Goal: Task Accomplishment & Management: Complete application form

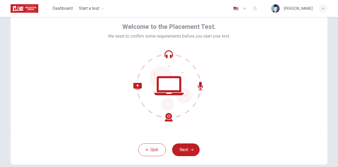
scroll to position [23, 0]
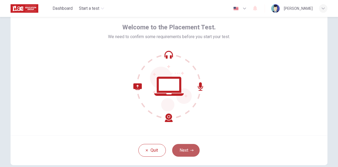
click at [189, 149] on button "Next" at bounding box center [185, 150] width 27 height 13
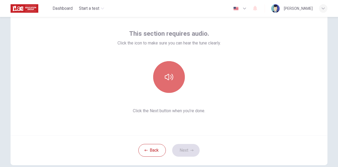
click at [167, 75] on icon "button" at bounding box center [169, 77] width 8 height 6
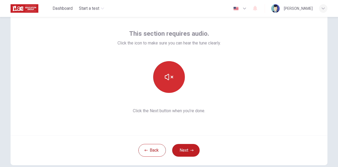
click at [171, 81] on button "button" at bounding box center [169, 77] width 32 height 32
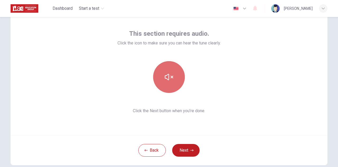
click at [171, 81] on button "button" at bounding box center [169, 77] width 32 height 32
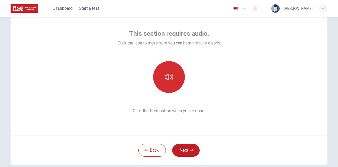
click at [171, 81] on button "button" at bounding box center [169, 77] width 32 height 32
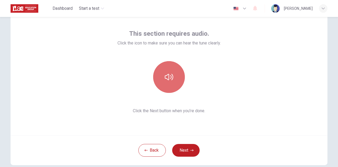
click at [171, 81] on button "button" at bounding box center [169, 77] width 32 height 32
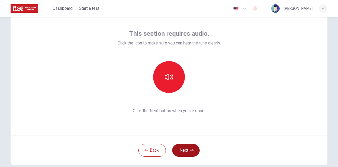
click at [178, 148] on button "Next" at bounding box center [185, 150] width 27 height 13
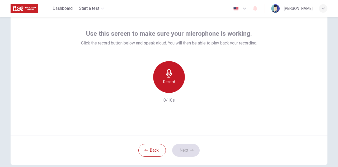
click at [166, 86] on div "Record" at bounding box center [169, 77] width 32 height 32
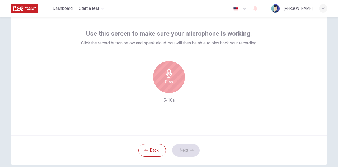
click at [166, 86] on div "Stop" at bounding box center [169, 77] width 32 height 32
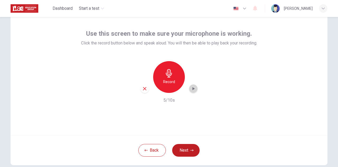
click at [191, 88] on icon "button" at bounding box center [193, 88] width 5 height 5
click at [188, 148] on button "Next" at bounding box center [185, 150] width 27 height 13
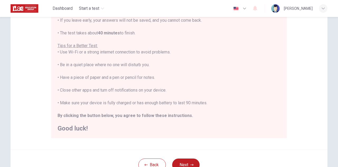
scroll to position [83, 0]
drag, startPoint x: 157, startPoint y: 70, endPoint x: 126, endPoint y: 73, distance: 31.6
click at [126, 73] on div "You are about to start a Placement Test . Before You Start the Test: • Once you…" at bounding box center [169, 58] width 223 height 146
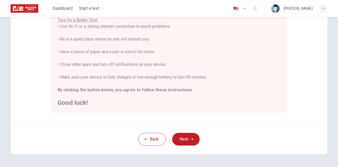
scroll to position [4, 0]
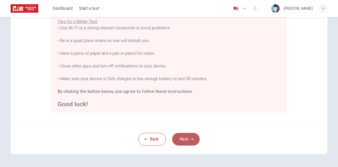
click at [185, 139] on button "Next" at bounding box center [185, 139] width 27 height 13
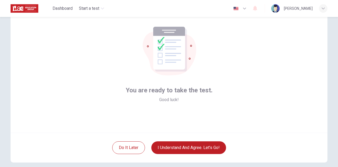
scroll to position [20, 0]
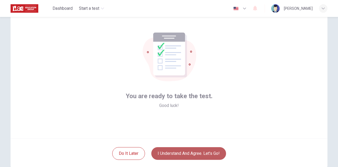
click at [176, 152] on button "I understand and agree. Let’s go!" at bounding box center [188, 153] width 75 height 13
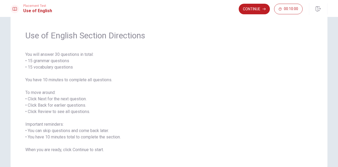
scroll to position [12, 0]
click at [250, 6] on button "Continue" at bounding box center [254, 9] width 31 height 11
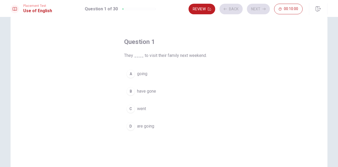
scroll to position [0, 0]
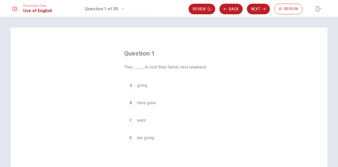
click at [137, 85] on span "going" at bounding box center [142, 85] width 10 height 6
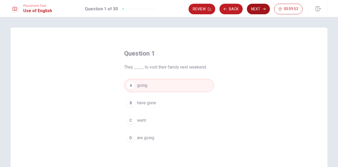
click at [253, 13] on button "Next" at bounding box center [258, 9] width 23 height 11
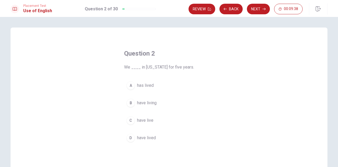
click at [128, 133] on div "D" at bounding box center [130, 137] width 8 height 8
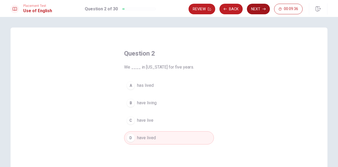
click at [259, 6] on button "Next" at bounding box center [258, 9] width 23 height 11
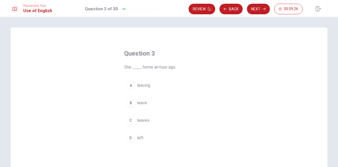
click at [130, 139] on div "D" at bounding box center [130, 137] width 8 height 8
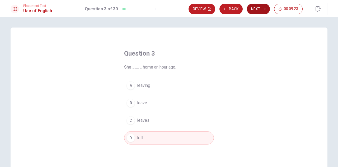
click at [258, 10] on button "Next" at bounding box center [258, 9] width 23 height 11
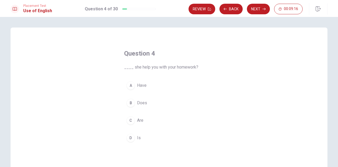
click at [129, 102] on div "B" at bounding box center [130, 102] width 8 height 8
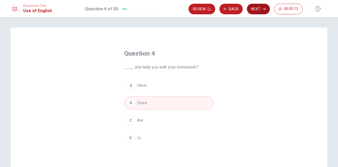
click at [259, 9] on button "Next" at bounding box center [258, 9] width 23 height 11
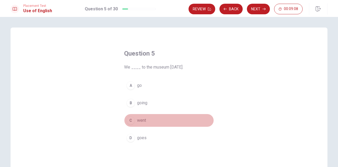
click at [131, 120] on div "C" at bounding box center [130, 120] width 8 height 8
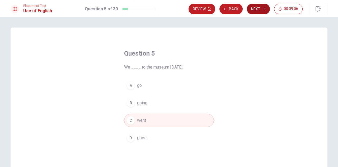
click at [257, 11] on button "Next" at bounding box center [258, 9] width 23 height 11
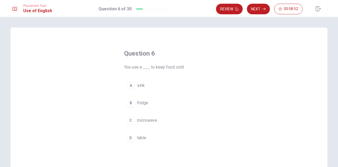
click at [129, 101] on div "B" at bounding box center [130, 102] width 8 height 8
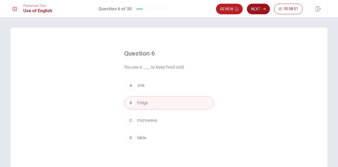
click at [253, 7] on button "Next" at bounding box center [258, 9] width 23 height 11
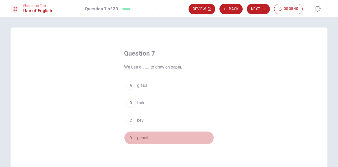
click at [129, 135] on div "D" at bounding box center [130, 137] width 8 height 8
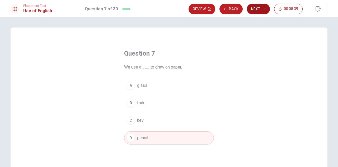
click at [257, 11] on button "Next" at bounding box center [258, 9] width 23 height 11
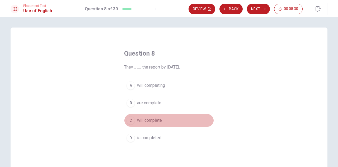
click at [129, 121] on div "C" at bounding box center [130, 120] width 8 height 8
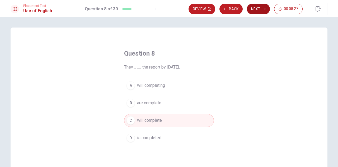
click at [255, 11] on button "Next" at bounding box center [258, 9] width 23 height 11
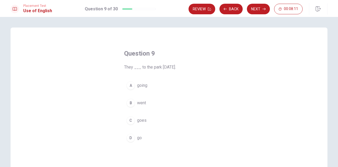
click at [133, 102] on div "B" at bounding box center [130, 102] width 8 height 8
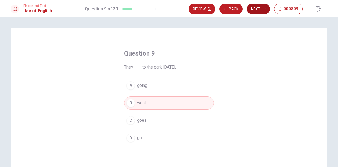
click at [256, 8] on button "Next" at bounding box center [258, 9] width 23 height 11
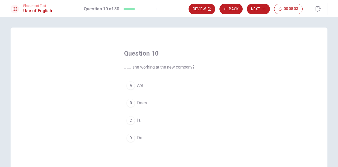
click at [130, 120] on div "C" at bounding box center [130, 120] width 8 height 8
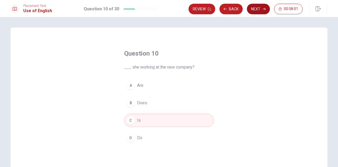
click at [260, 11] on button "Next" at bounding box center [258, 9] width 23 height 11
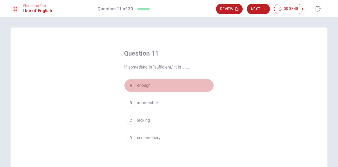
click at [131, 83] on div "A" at bounding box center [130, 85] width 8 height 8
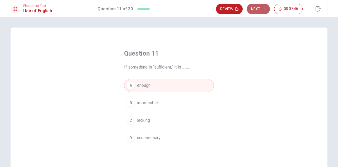
click at [252, 9] on button "Next" at bounding box center [258, 9] width 23 height 11
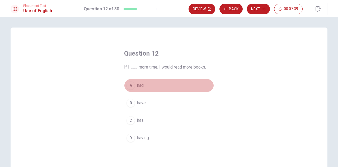
click at [130, 86] on div "A" at bounding box center [130, 85] width 8 height 8
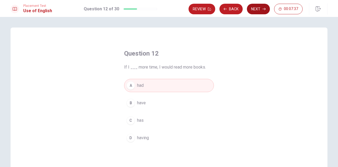
click at [254, 9] on button "Next" at bounding box center [258, 9] width 23 height 11
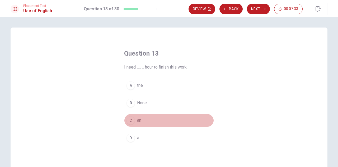
click at [126, 118] on div "C" at bounding box center [130, 120] width 8 height 8
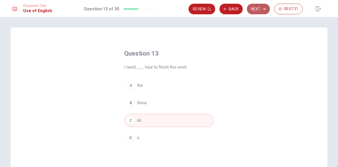
click at [258, 10] on button "Next" at bounding box center [258, 9] width 23 height 11
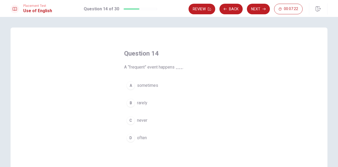
click at [127, 84] on div "A" at bounding box center [130, 85] width 8 height 8
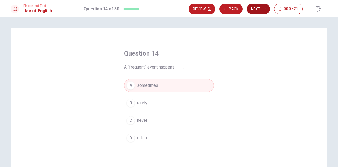
click at [255, 10] on button "Next" at bounding box center [258, 9] width 23 height 11
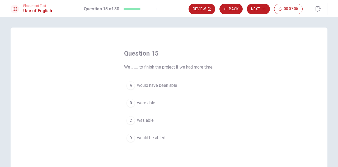
click at [131, 100] on div "B" at bounding box center [130, 102] width 8 height 8
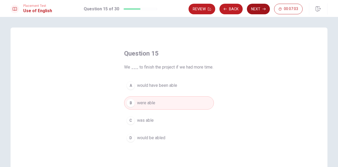
click at [258, 11] on button "Next" at bounding box center [258, 9] width 23 height 11
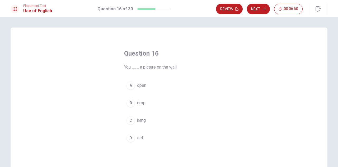
click at [131, 138] on div "D" at bounding box center [130, 137] width 8 height 8
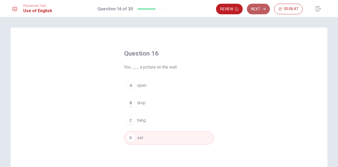
click at [255, 9] on button "Next" at bounding box center [258, 9] width 23 height 11
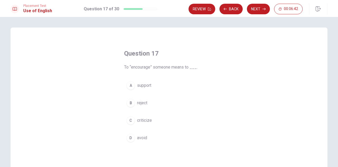
click at [130, 90] on button "A support" at bounding box center [169, 85] width 90 height 13
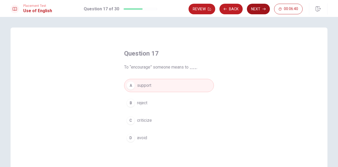
click at [260, 11] on button "Next" at bounding box center [258, 9] width 23 height 11
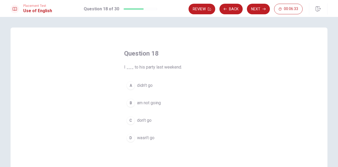
click at [129, 140] on div "D" at bounding box center [130, 137] width 8 height 8
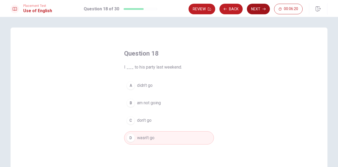
click at [260, 7] on button "Next" at bounding box center [258, 9] width 23 height 11
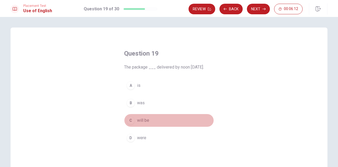
click at [130, 119] on div "C" at bounding box center [130, 120] width 8 height 8
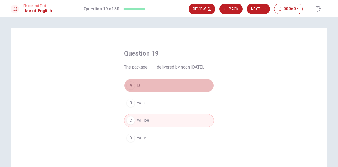
click at [138, 83] on span "is" at bounding box center [138, 85] width 3 height 6
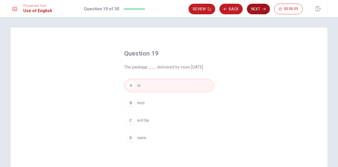
click at [260, 10] on button "Next" at bounding box center [258, 9] width 23 height 11
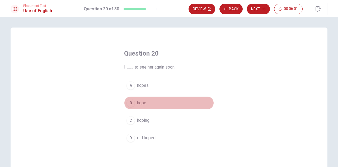
click at [143, 102] on span "hope" at bounding box center [141, 103] width 9 height 6
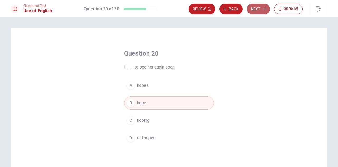
click at [255, 8] on button "Next" at bounding box center [258, 9] width 23 height 11
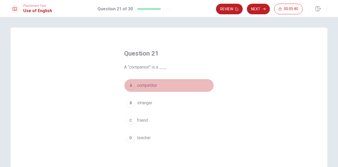
click at [138, 85] on span "competitor" at bounding box center [147, 85] width 20 height 6
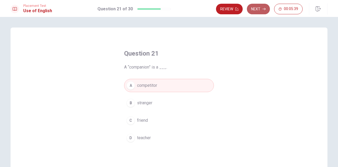
click at [254, 11] on button "Next" at bounding box center [258, 9] width 23 height 11
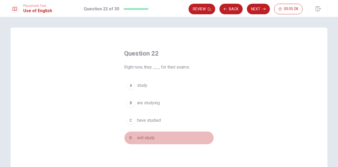
click at [131, 137] on div "D" at bounding box center [130, 137] width 8 height 8
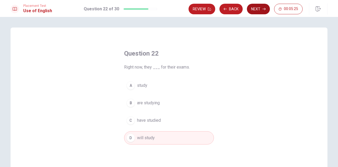
click at [250, 11] on button "Next" at bounding box center [258, 9] width 23 height 11
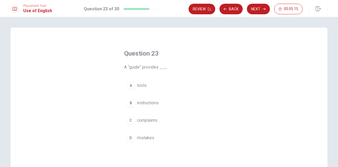
click at [137, 102] on span "instructions" at bounding box center [148, 103] width 22 height 6
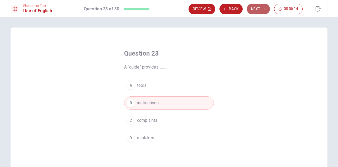
click at [251, 11] on button "Next" at bounding box center [258, 9] width 23 height 11
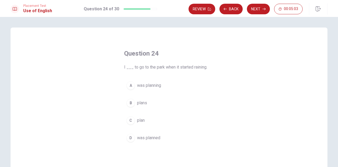
click at [133, 84] on div "A" at bounding box center [130, 85] width 8 height 8
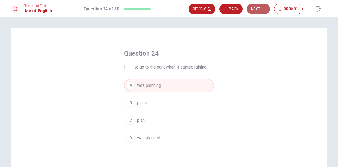
click at [255, 9] on button "Next" at bounding box center [258, 9] width 23 height 11
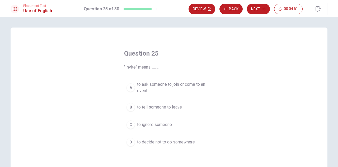
click at [134, 140] on button "D to decide not to go somewhere" at bounding box center [169, 141] width 90 height 13
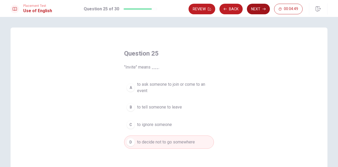
click at [252, 11] on button "Next" at bounding box center [258, 9] width 23 height 11
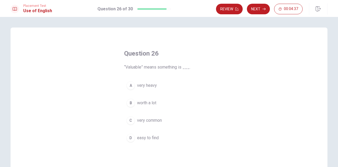
click at [155, 101] on span "worth a lot" at bounding box center [146, 103] width 19 height 6
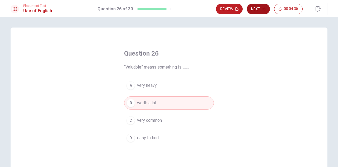
click at [259, 11] on button "Next" at bounding box center [258, 9] width 23 height 11
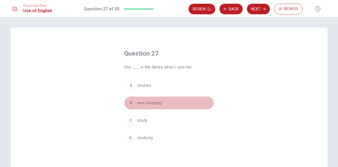
click at [151, 103] on span "was studying" at bounding box center [149, 103] width 25 height 6
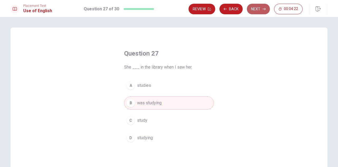
click at [259, 10] on button "Next" at bounding box center [258, 9] width 23 height 11
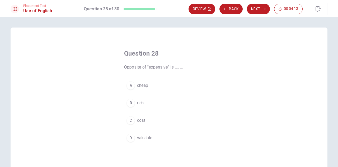
click at [150, 84] on button "A cheap" at bounding box center [169, 85] width 90 height 13
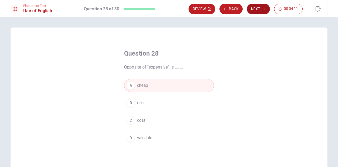
click at [259, 9] on button "Next" at bounding box center [258, 9] width 23 height 11
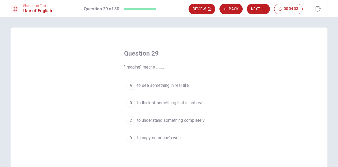
click at [133, 104] on div "B" at bounding box center [130, 102] width 8 height 8
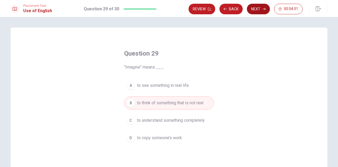
click at [259, 6] on button "Next" at bounding box center [258, 9] width 23 height 11
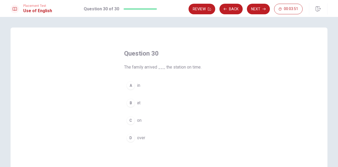
click at [137, 104] on span "at" at bounding box center [138, 103] width 3 height 6
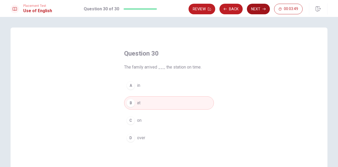
click at [259, 11] on button "Next" at bounding box center [258, 9] width 23 height 11
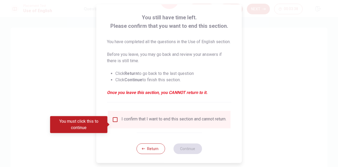
scroll to position [28, 0]
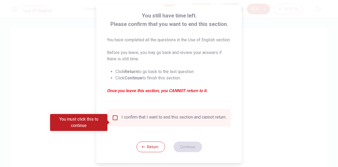
click at [115, 120] on input "You must click this to continue" at bounding box center [115, 117] width 6 height 6
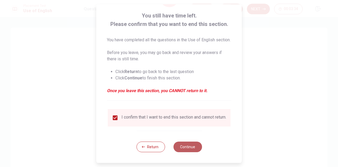
click at [194, 152] on button "Continue" at bounding box center [187, 146] width 29 height 11
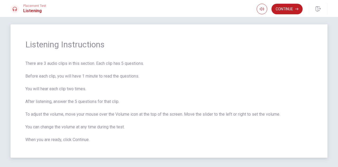
scroll to position [1, 0]
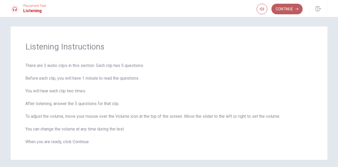
click at [286, 9] on button "Continue" at bounding box center [286, 9] width 31 height 11
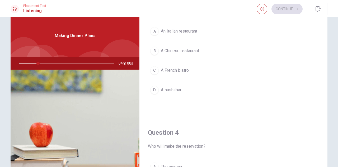
scroll to position [309, 0]
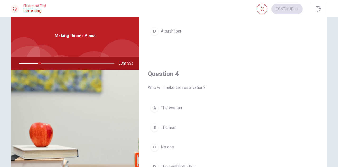
click at [180, 107] on span "The woman" at bounding box center [171, 108] width 21 height 6
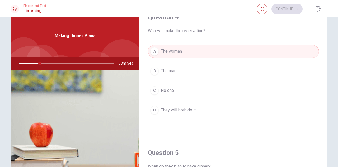
click at [180, 107] on span "They will both do it" at bounding box center [178, 110] width 35 height 6
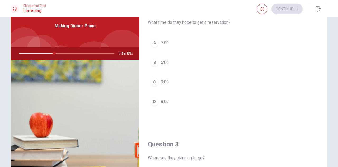
scroll to position [146, 0]
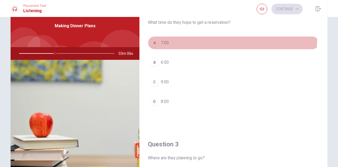
click at [160, 37] on button "A 7:00" at bounding box center [233, 42] width 171 height 13
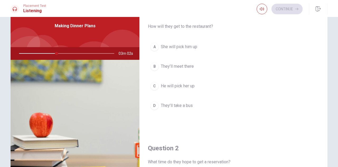
scroll to position [6, 0]
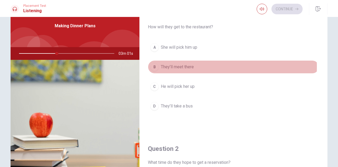
click at [161, 66] on span "They’ll meet there" at bounding box center [177, 67] width 33 height 6
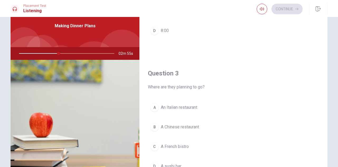
scroll to position [224, 0]
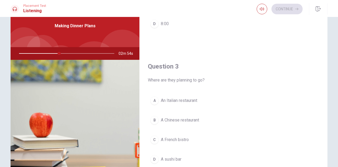
click at [173, 97] on span "An Italian restaurant" at bounding box center [179, 100] width 36 height 6
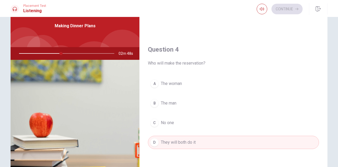
scroll to position [378, 0]
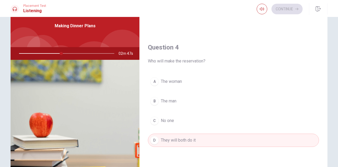
click at [172, 78] on span "The woman" at bounding box center [171, 81] width 21 height 6
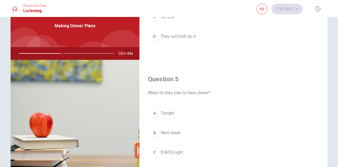
scroll to position [489, 0]
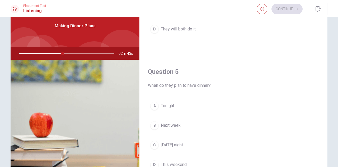
click at [161, 142] on span "[DATE] night" at bounding box center [172, 145] width 22 height 6
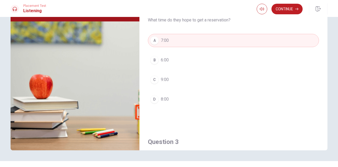
scroll to position [0, 0]
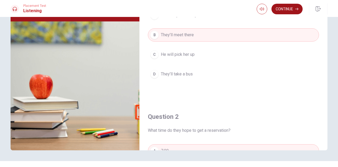
click at [291, 8] on button "Continue" at bounding box center [286, 9] width 31 height 11
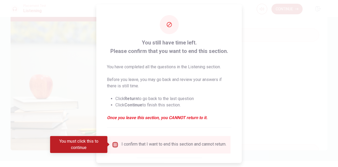
click at [115, 144] on input "You must click this to continue" at bounding box center [115, 144] width 6 height 6
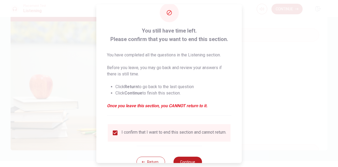
scroll to position [30, 0]
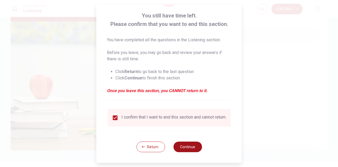
click at [186, 148] on button "Continue" at bounding box center [187, 146] width 29 height 11
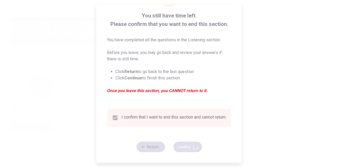
type input "60"
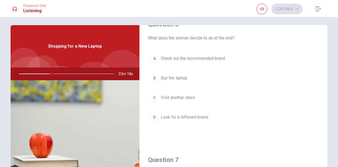
scroll to position [0, 0]
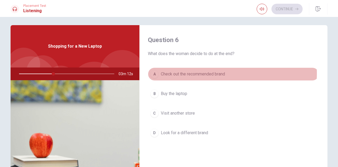
click at [197, 73] on span "Check out the recommended brand" at bounding box center [193, 74] width 64 height 6
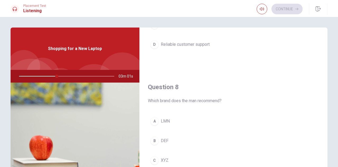
scroll to position [225, 0]
click at [155, 41] on div "D" at bounding box center [154, 44] width 8 height 8
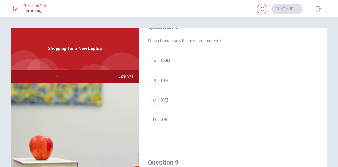
scroll to position [287, 0]
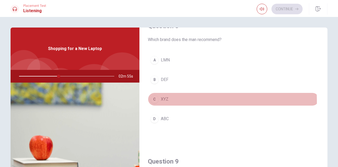
click at [153, 100] on div "C" at bounding box center [154, 99] width 8 height 8
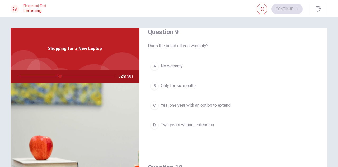
scroll to position [416, 0]
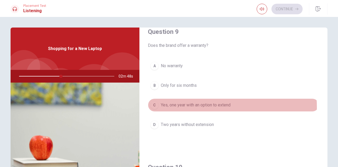
click at [195, 104] on span "Yes, one year with an option to extend" at bounding box center [196, 105] width 70 height 6
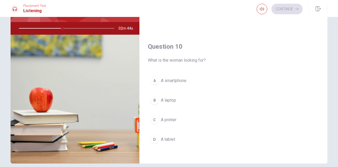
scroll to position [53, 0]
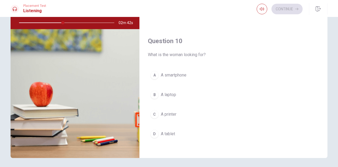
click at [177, 91] on button "B A laptop" at bounding box center [233, 94] width 171 height 13
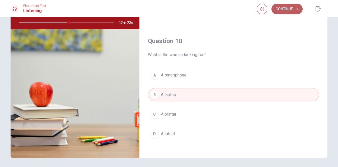
click at [286, 11] on button "Continue" at bounding box center [286, 9] width 31 height 11
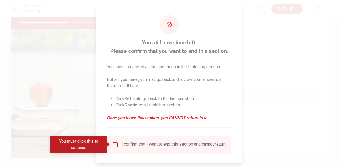
click at [113, 142] on input "You must click this to continue" at bounding box center [115, 144] width 6 height 6
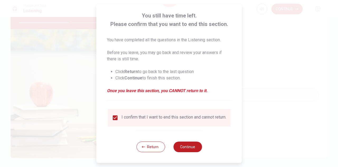
scroll to position [30, 0]
click at [181, 145] on button "Continue" at bounding box center [187, 146] width 29 height 11
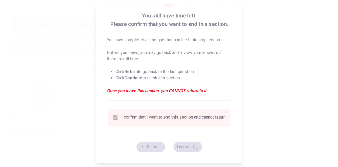
type input "55"
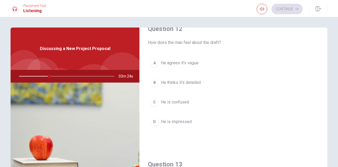
scroll to position [148, 0]
click at [175, 63] on span "He agrees it’s vague" at bounding box center [180, 63] width 38 height 6
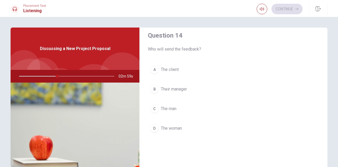
scroll to position [428, 0]
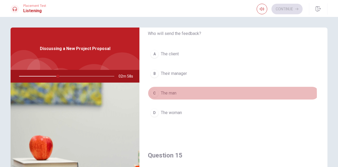
click at [168, 91] on span "The man" at bounding box center [169, 93] width 16 height 6
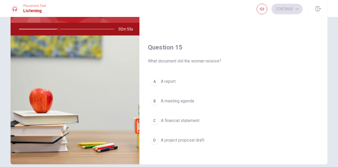
scroll to position [48, 0]
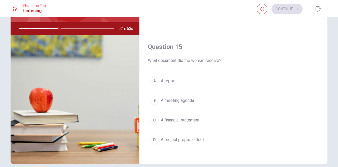
click at [168, 119] on span "A financial statement" at bounding box center [180, 120] width 39 height 6
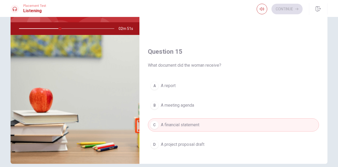
scroll to position [489, 0]
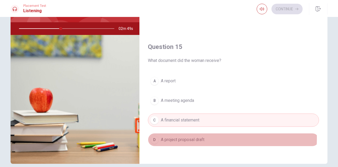
click at [179, 136] on span "A project proposal draft" at bounding box center [183, 139] width 44 height 6
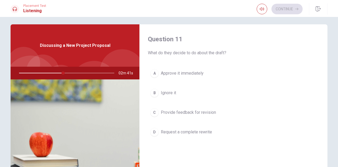
scroll to position [0, 0]
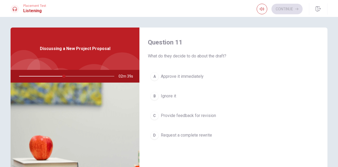
click at [180, 114] on span "Provide feedback for revision" at bounding box center [188, 115] width 55 height 6
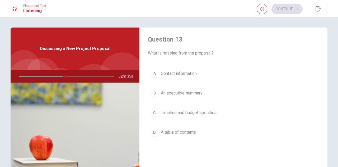
scroll to position [274, 0]
click at [171, 72] on span "Contact information" at bounding box center [179, 73] width 36 height 6
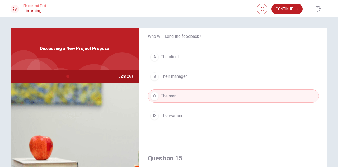
scroll to position [426, 0]
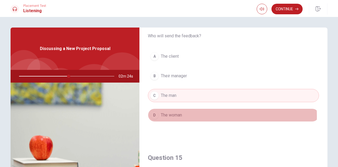
click at [167, 114] on span "The woman" at bounding box center [171, 115] width 21 height 6
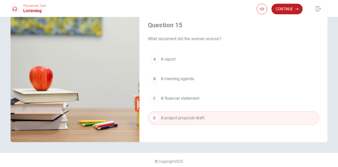
scroll to position [72, 0]
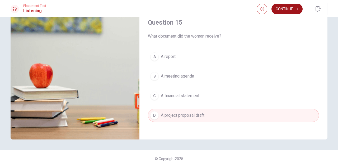
click at [285, 12] on button "Continue" at bounding box center [286, 9] width 31 height 11
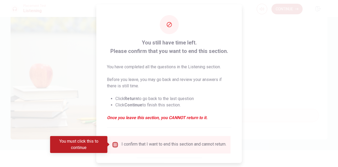
click at [117, 143] on input "You must click this to continue" at bounding box center [115, 144] width 6 height 6
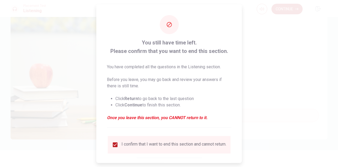
scroll to position [30, 0]
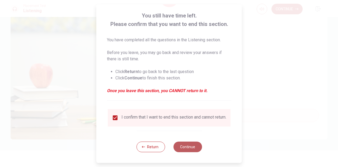
click at [180, 143] on button "Continue" at bounding box center [187, 146] width 29 height 11
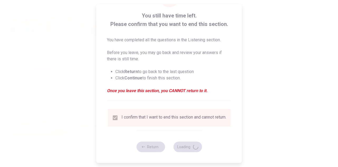
type input "59"
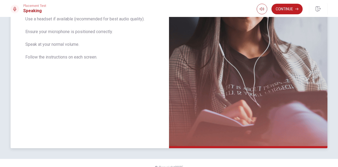
scroll to position [110, 0]
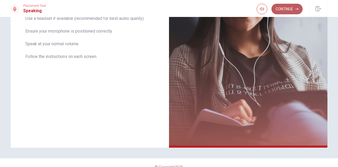
click at [290, 9] on button "Continue" at bounding box center [286, 9] width 31 height 11
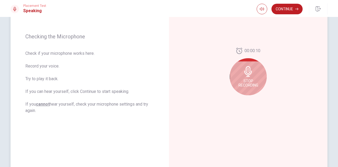
scroll to position [69, 0]
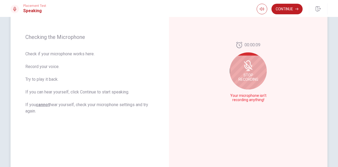
click at [251, 72] on div "Stop Recording" at bounding box center [248, 70] width 37 height 37
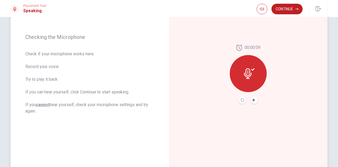
click at [240, 76] on div at bounding box center [248, 73] width 37 height 37
click at [253, 100] on icon "Play Audio" at bounding box center [254, 99] width 2 height 3
click at [286, 9] on button "Continue" at bounding box center [286, 9] width 31 height 11
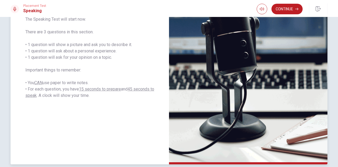
scroll to position [94, 0]
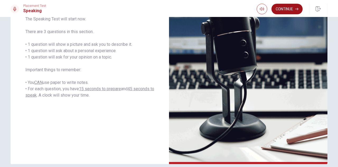
click at [287, 9] on button "Continue" at bounding box center [286, 9] width 31 height 11
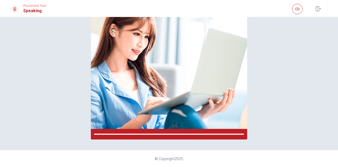
scroll to position [65, 0]
drag, startPoint x: 266, startPoint y: 157, endPoint x: 284, endPoint y: 131, distance: 32.1
click at [284, 131] on div "Please Listen Carefully © Copyright 2025" at bounding box center [169, 92] width 338 height 150
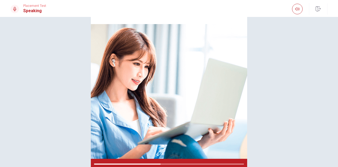
scroll to position [35, 0]
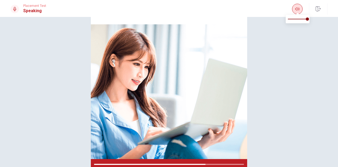
click at [297, 8] on icon "button" at bounding box center [297, 9] width 4 height 4
type input "0.2"
click at [293, 19] on span at bounding box center [298, 18] width 20 height 7
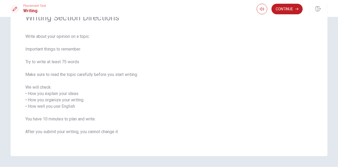
scroll to position [46, 0]
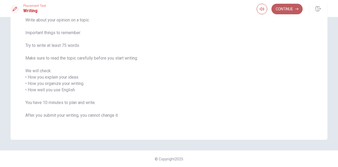
click at [286, 5] on button "Continue" at bounding box center [286, 9] width 31 height 11
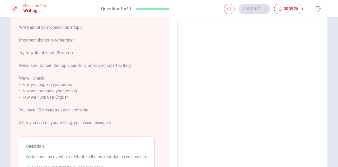
scroll to position [0, 0]
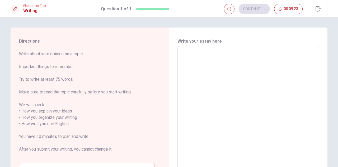
click at [179, 55] on div "x ​" at bounding box center [248, 120] width 142 height 149
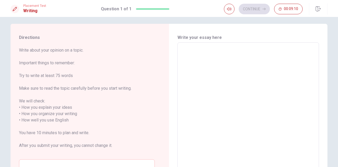
scroll to position [2, 0]
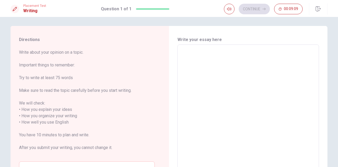
type textarea "j"
type textarea "x"
type textarea "J"
type textarea "x"
type textarea "[PERSON_NAME]"
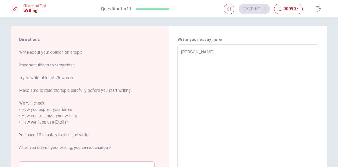
type textarea "x"
type textarea "Jap"
type textarea "x"
type textarea "Japa"
type textarea "x"
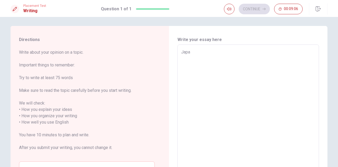
type textarea "[GEOGRAPHIC_DATA]"
type textarea "x"
type textarea "[GEOGRAPHIC_DATA]"
type textarea "x"
type textarea "Japan i"
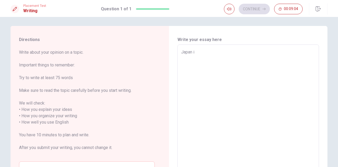
type textarea "x"
type textarea "Japan is"
type textarea "x"
type textarea "Japan i"
type textarea "x"
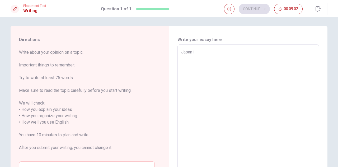
type textarea "[GEOGRAPHIC_DATA]"
type textarea "x"
type textarea "Japan h"
type textarea "x"
type textarea "Japan ha"
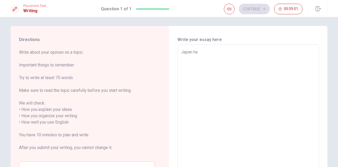
type textarea "x"
type textarea "Japan hav"
type textarea "x"
type textarea "[GEOGRAPHIC_DATA] have"
type textarea "x"
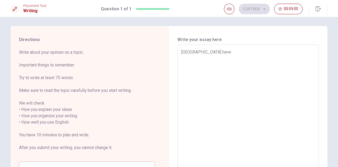
type textarea "[GEOGRAPHIC_DATA] have"
type textarea "x"
type textarea "Japan have n"
type textarea "x"
type textarea "[GEOGRAPHIC_DATA] have"
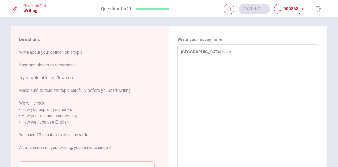
type textarea "x"
type textarea "Japan have N"
type textarea "x"
type textarea "Japan have Na"
type textarea "x"
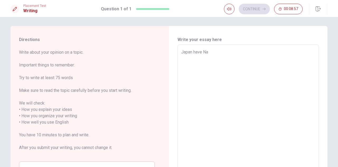
type textarea "Japan have Nat"
type textarea "x"
type textarea "Japan have Nats"
type textarea "x"
type textarea "Japan have Natsu"
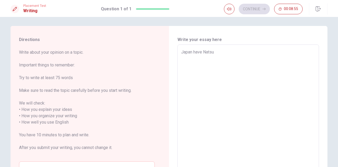
type textarea "x"
type textarea "Japan have Natsum"
type textarea "x"
type textarea "Japan have Natsuma"
type textarea "x"
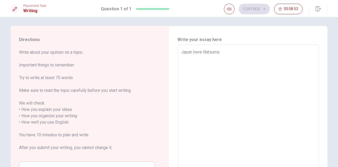
type textarea "Japan have Natsum"
type textarea "x"
type textarea "Japan have Natsu"
type textarea "x"
type textarea "Japan have Nats"
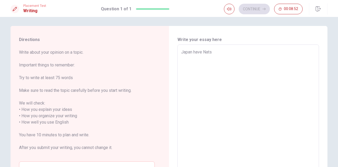
type textarea "x"
type textarea "Japan have Nat"
type textarea "x"
type textarea "Japan have Na"
type textarea "x"
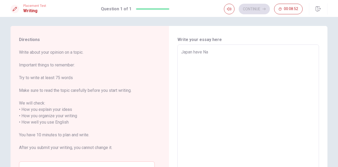
type textarea "Japan have N"
type textarea "x"
type textarea "[GEOGRAPHIC_DATA] have"
type textarea "x"
type textarea "Japan have S"
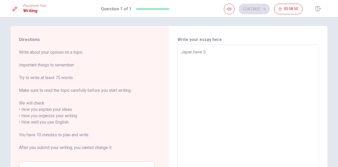
type textarea "x"
type textarea "Japan have Su"
type textarea "x"
type textarea "Japan have Sum"
type textarea "x"
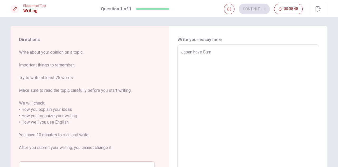
type textarea "Japan have Summ"
type textarea "x"
type textarea "[GEOGRAPHIC_DATA] have Summe"
type textarea "x"
type textarea "Japan have Summer"
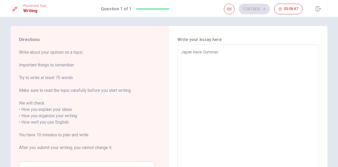
type textarea "x"
type textarea "Japan have Summer"
type textarea "x"
type textarea "Japan have Summer f"
type textarea "x"
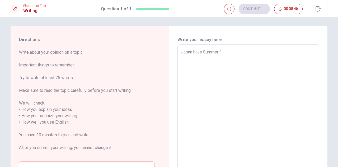
type textarea "Japan have Summer fe"
type textarea "x"
type textarea "Japan have Summer fes"
type textarea "x"
type textarea "Japan have Summer fest"
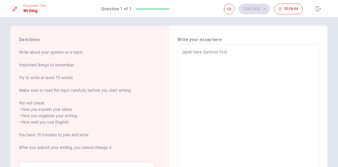
type textarea "x"
type textarea "Japan have Summer festi"
type textarea "x"
type textarea "Japan have Summer festib"
type textarea "x"
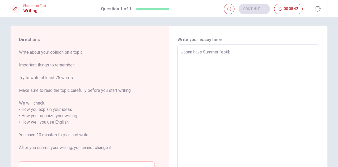
type textarea "Japan have Summer festiba"
type textarea "x"
type textarea "Japan have Summer festibal"
type textarea "x"
type textarea "Japan have Summer festiba"
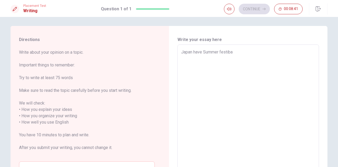
type textarea "x"
type textarea "Japan have Summer festib"
type textarea "x"
type textarea "Japan have Summer festibl"
type textarea "x"
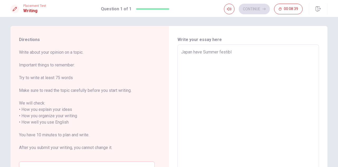
type textarea "Japan have Summer festib"
type textarea "x"
type textarea "Japan have Summer festibe"
type textarea "x"
type textarea "Japan have Summer festibel"
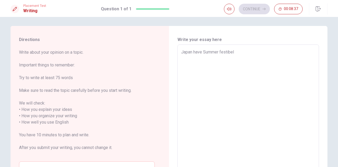
type textarea "x"
type textarea "Japan have Summer festibell"
type textarea "x"
type textarea "Japan have Summer festibel"
type textarea "x"
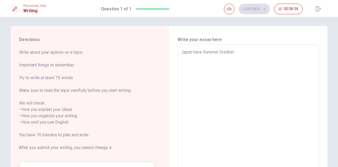
type textarea "Japan have Summer festibe"
type textarea "x"
type textarea "Japan have Summer festib"
type textarea "x"
type textarea "Japan have Summer festi"
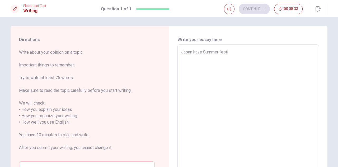
type textarea "x"
type textarea "Japan have Summer festiv"
type textarea "x"
type textarea "Japan have Summer festive"
type textarea "x"
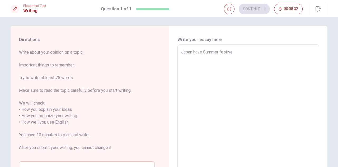
type textarea "Japan have Summer festivel"
type textarea "x"
type textarea "Japan have Summer festivell"
type textarea "x"
type textarea "Japan have Summer festivell"
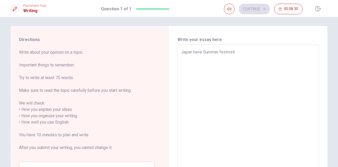
type textarea "x"
type textarea "Japan have Summer festivell i"
type textarea "x"
type textarea "Japan have Summer festivell in"
type textarea "x"
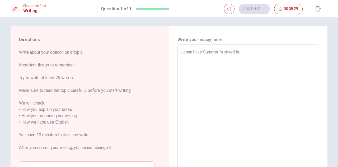
type textarea "Japan have Summer festivell in"
type textarea "x"
type textarea "Japan have Summer festivell in t"
type textarea "x"
type textarea "Japan have Summer festivell in th"
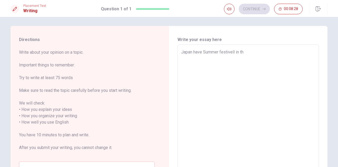
type textarea "x"
type textarea "Japan have Summer festivell in the"
type textarea "x"
type textarea "Japan have Summer festivell in the"
type textarea "x"
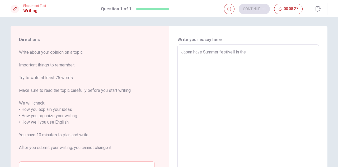
type textarea "Japan have Summer festivell in the s"
type textarea "x"
type textarea "Japan have Summer festivell in the su"
type textarea "x"
type textarea "Japan have Summer festivell in the sum"
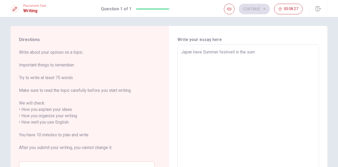
type textarea "x"
type textarea "Japan have Summer festivell in the summ"
type textarea "x"
type textarea "Japan have Summer festivell in the summe"
type textarea "x"
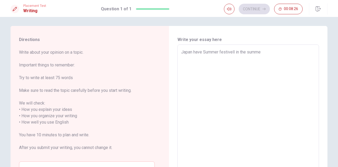
type textarea "Japan have Summer festivell in the summer"
type textarea "x"
type textarea "Japan have Summer festivell in the summer."
type textarea "x"
type textarea "Japan have Summer festivell in the summer."
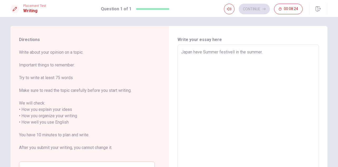
type textarea "x"
type textarea "Japan have Summer festivell in the summer. i"
type textarea "x"
type textarea "Japan have Summer festivell in the summer. it"
type textarea "x"
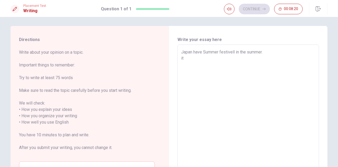
type textarea "Japan have Summer festivell in the summer. i"
type textarea "x"
type textarea "Japan have Summer festivell in the summer."
type textarea "x"
type textarea "Japan have Summer festivell in the summer. I"
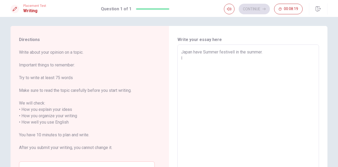
type textarea "x"
type textarea "Japan have Summer festivell in the summer. It"
type textarea "x"
type textarea "Japan have Summer festivell in the summer. It"
type textarea "x"
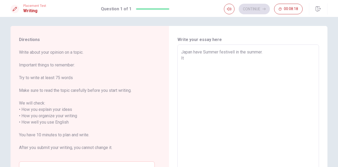
type textarea "Japan have Summer festivell in the summer. It i"
type textarea "x"
type textarea "Japan have Summer festivell in the summer. It is"
type textarea "x"
type textarea "Japan have Summer festivell in the summer. It is"
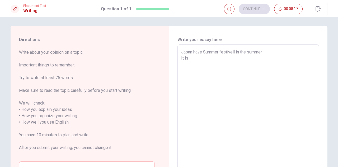
type textarea "x"
type textarea "Japan have Summer festivell in the summer. It is J"
type textarea "x"
type textarea "Japan have Summer festivell in the summer. It is Ja"
type textarea "x"
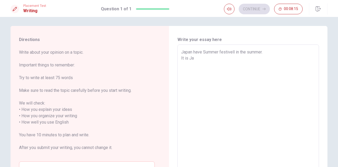
type textarea "Japan have Summer festivell in the summer. It is Jap"
type textarea "x"
type textarea "Japan have Summer festivell in the summer. It is [GEOGRAPHIC_DATA]"
type textarea "x"
type textarea "Japan have Summer festivell in the summer. It is [GEOGRAPHIC_DATA]"
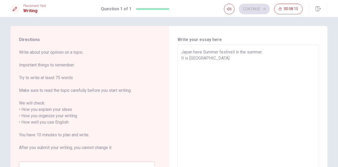
type textarea "x"
type textarea "Japan have Summer festivell in the summer. It is Japane"
type textarea "x"
type textarea "Japan have Summer festivell in the summer. It is Japanes"
type textarea "x"
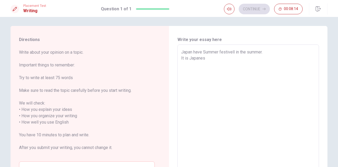
type textarea "Japan have Summer festivell in the summer. It is [DEMOGRAPHIC_DATA]"
type textarea "x"
type textarea "Japan have Summer festivell in the summer. It is [DEMOGRAPHIC_DATA]"
type textarea "x"
type textarea "Japan have Summer festivell in the summer. It is [DEMOGRAPHIC_DATA] c"
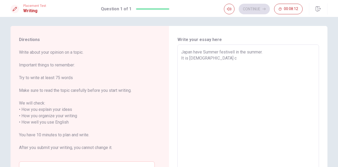
type textarea "x"
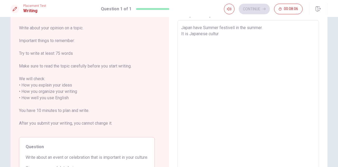
scroll to position [21, 0]
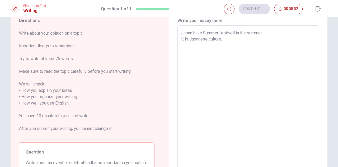
click at [179, 39] on div "Japan have Summer festivell in the summer. It is Japanese culture. x ​" at bounding box center [248, 99] width 142 height 149
click at [181, 40] on textarea "Japan have Summer festivell in the summer. It is Japanese culture." at bounding box center [248, 100] width 134 height 140
click at [196, 38] on textarea "Japan have Summer festivell in the summer. I think It is Japanese culture." at bounding box center [248, 100] width 134 height 140
click at [238, 40] on textarea "Japan have Summer festivell in the summer. I think it is Japanese culture." at bounding box center [248, 100] width 134 height 140
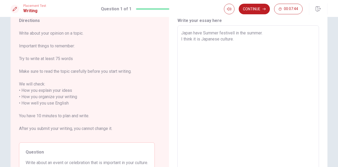
click at [200, 40] on textarea "Japan have Summer festivell in the summer. I think it is Japanese culture." at bounding box center [248, 100] width 134 height 140
click at [258, 41] on textarea "Japan have Summer festivell in the summer. I think it is most Japanese culture." at bounding box center [248, 100] width 134 height 140
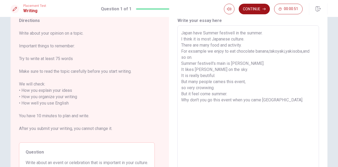
click at [256, 9] on button "Continue" at bounding box center [254, 9] width 31 height 11
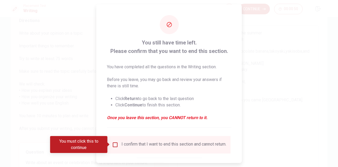
click at [114, 143] on input "You must click this to continue" at bounding box center [115, 144] width 6 height 6
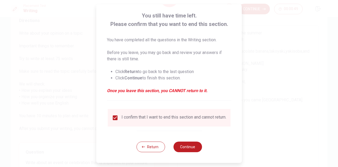
scroll to position [30, 0]
click at [187, 146] on button "Continue" at bounding box center [187, 146] width 29 height 11
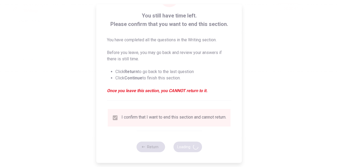
scroll to position [0, 0]
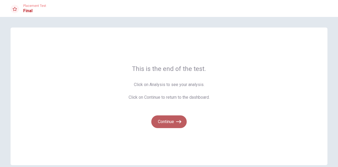
click at [169, 121] on button "Continue" at bounding box center [168, 121] width 35 height 13
